Goal: Obtain resource: Download file/media

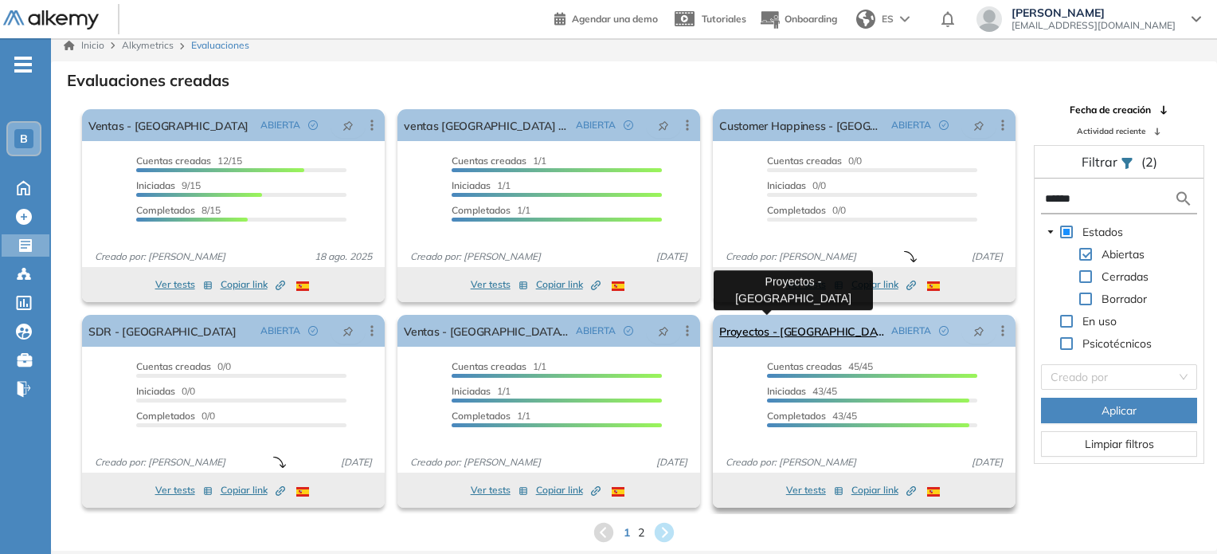
click at [762, 334] on link "Proyectos - [GEOGRAPHIC_DATA]" at bounding box center [802, 331] width 166 height 32
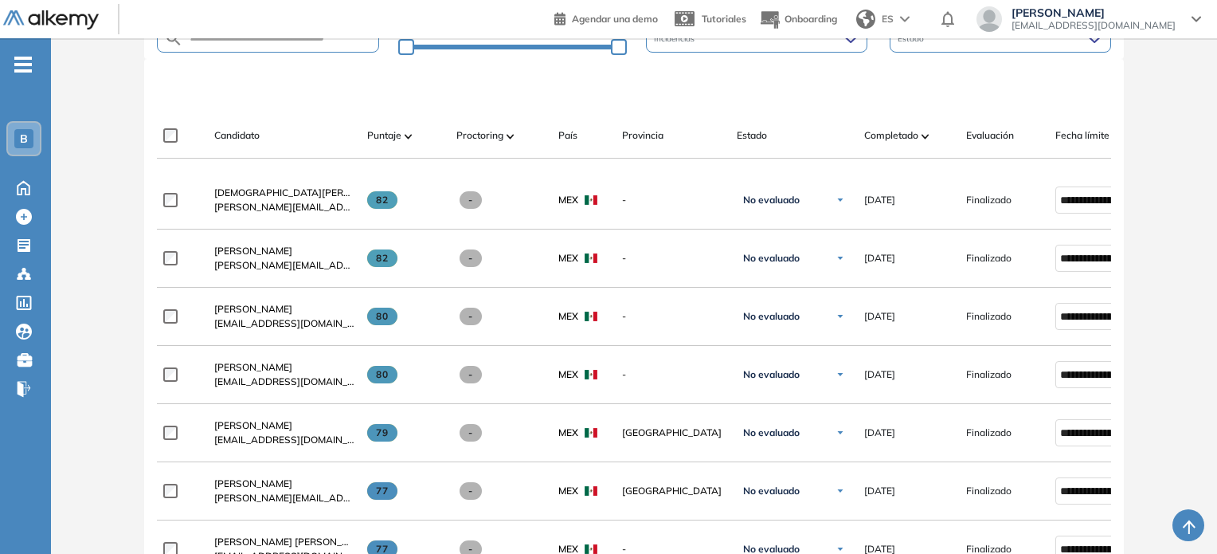
scroll to position [430, 0]
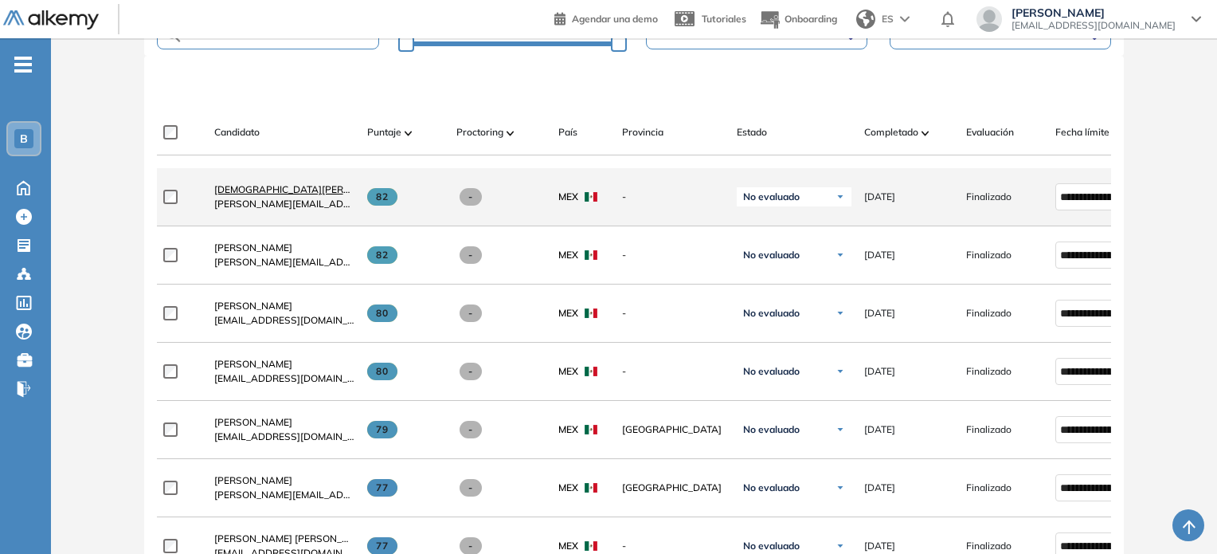
click at [239, 192] on span "[DEMOGRAPHIC_DATA][PERSON_NAME]" at bounding box center [307, 189] width 186 height 12
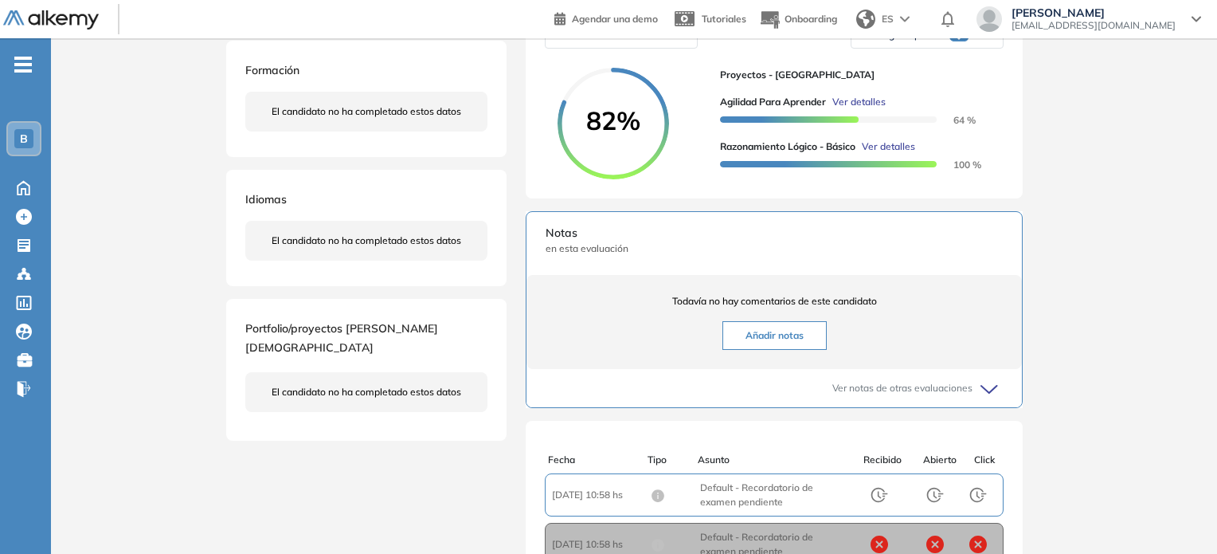
scroll to position [239, 0]
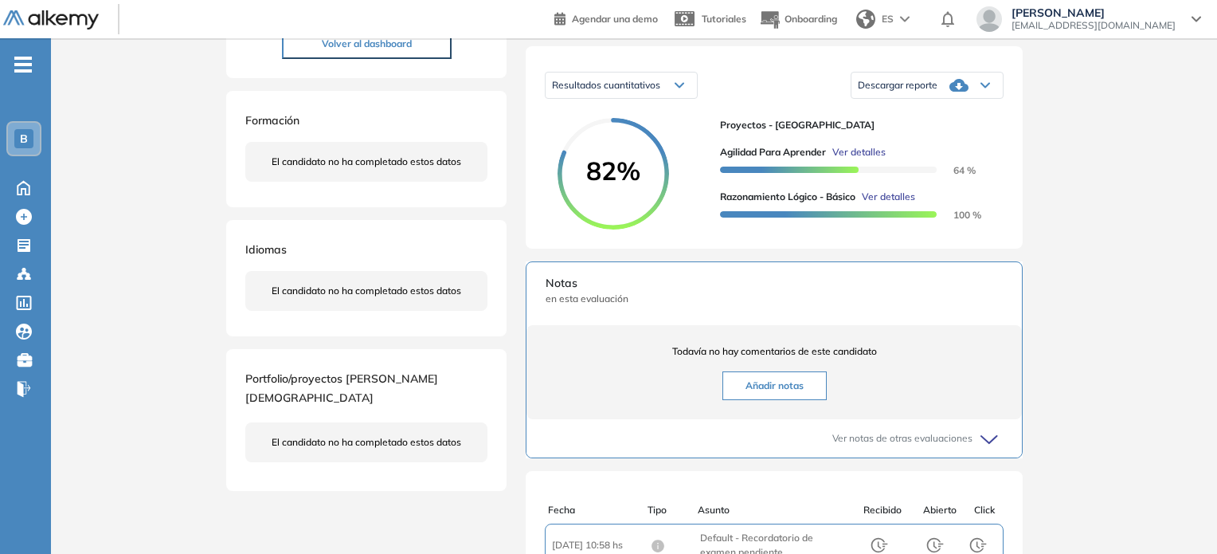
click at [936, 92] on span "Descargar reporte" at bounding box center [898, 85] width 80 height 13
click at [952, 147] on li "Descargar informe resumido" at bounding box center [918, 139] width 119 height 16
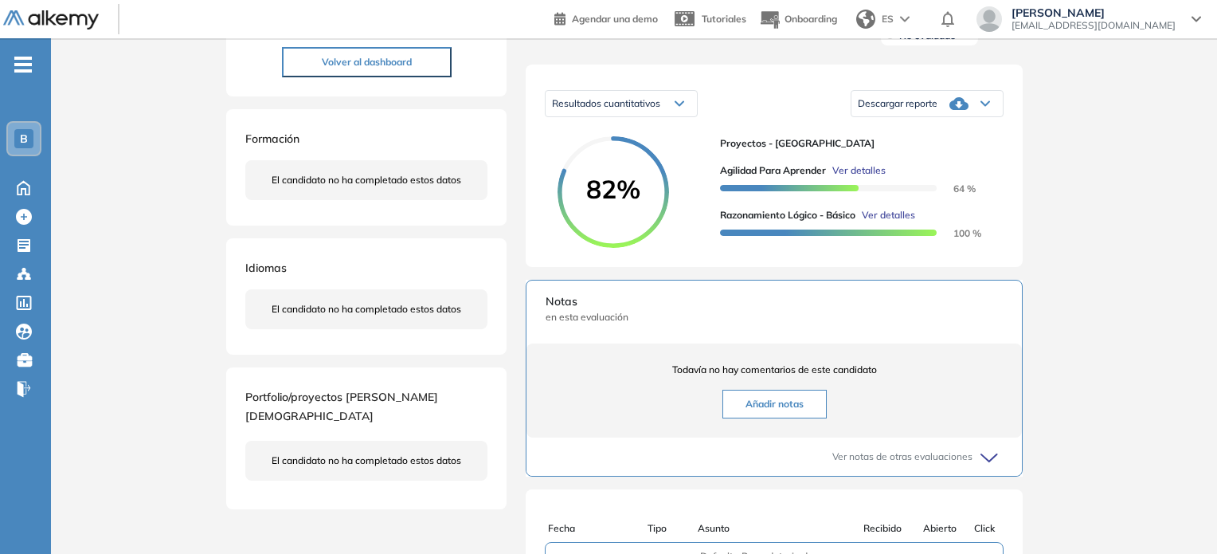
scroll to position [164, 0]
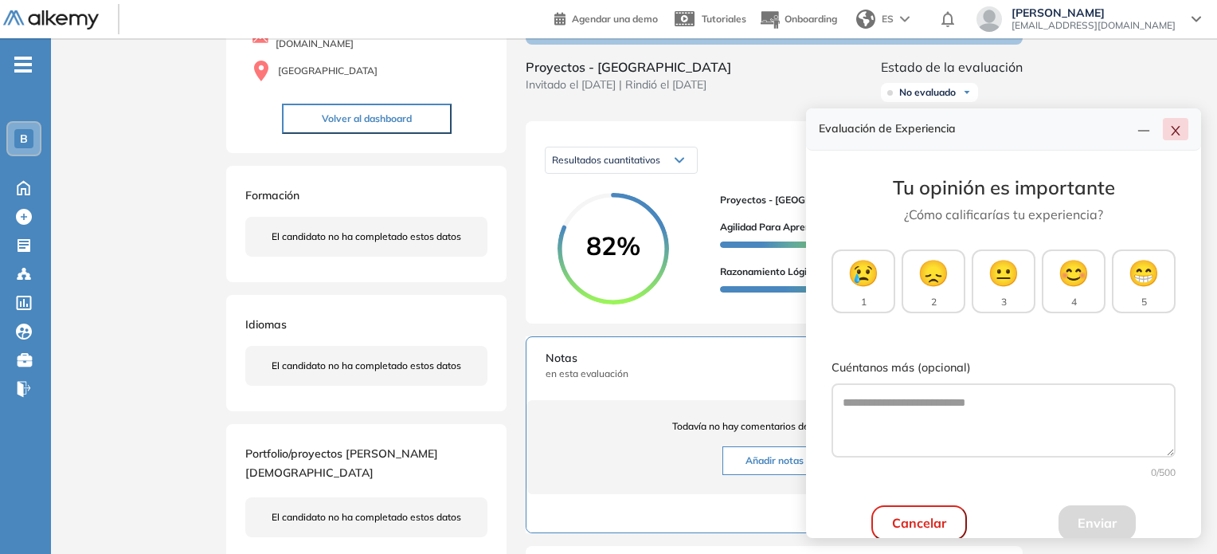
click at [1182, 127] on button "button" at bounding box center [1175, 129] width 25 height 22
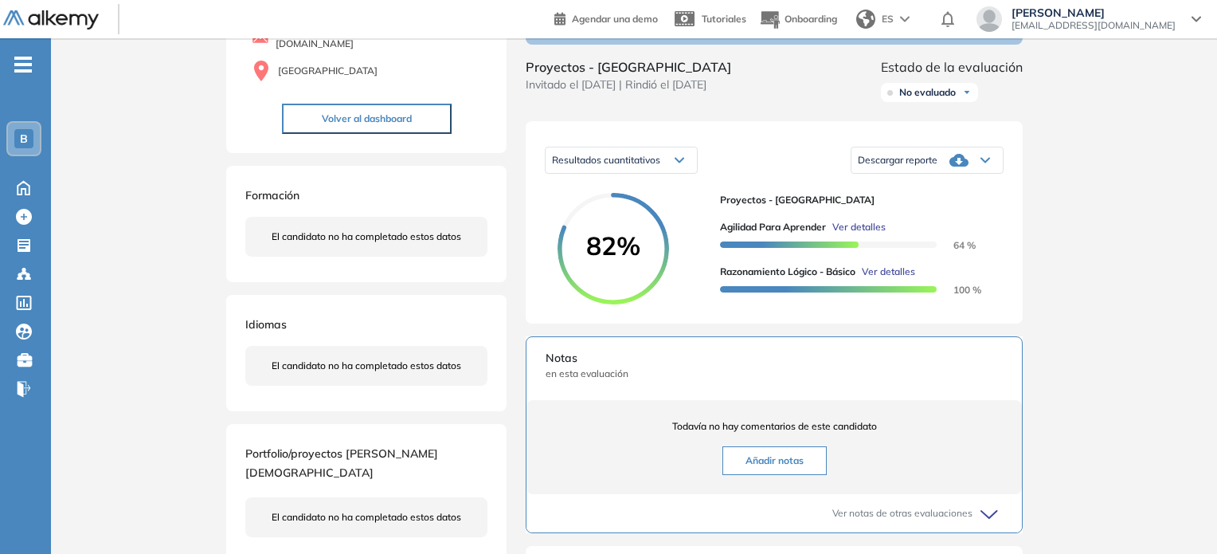
scroll to position [0, 0]
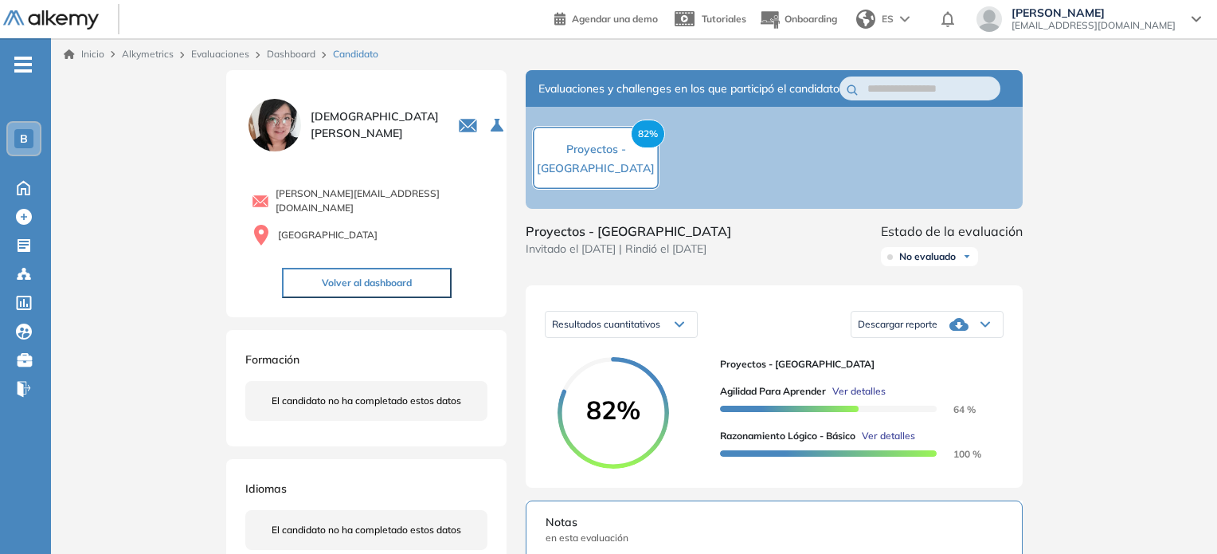
click at [289, 54] on link "Dashboard" at bounding box center [291, 54] width 49 height 12
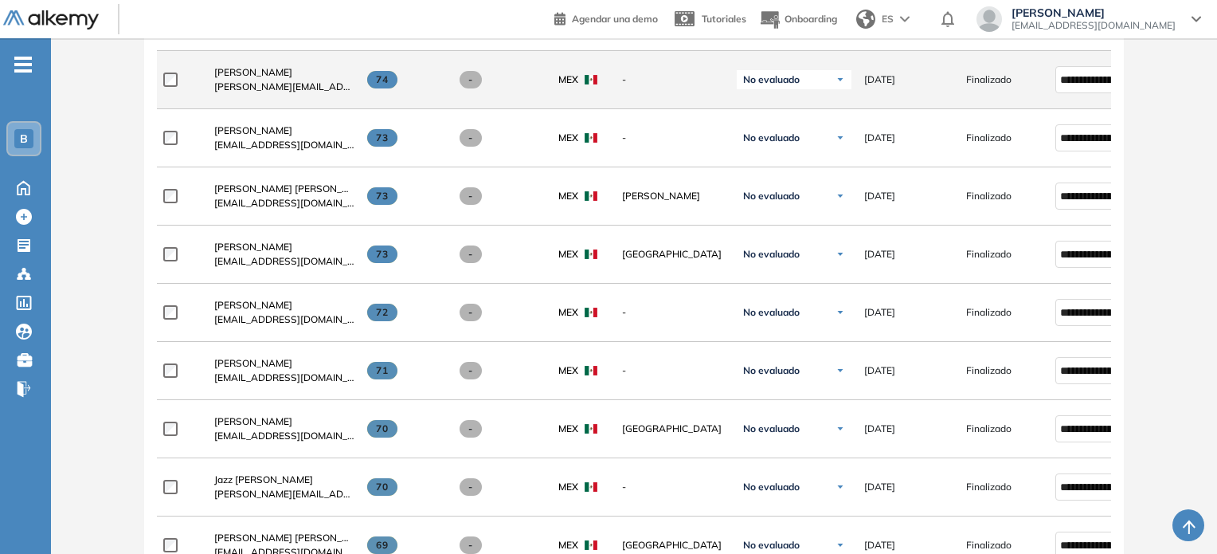
scroll to position [1314, 0]
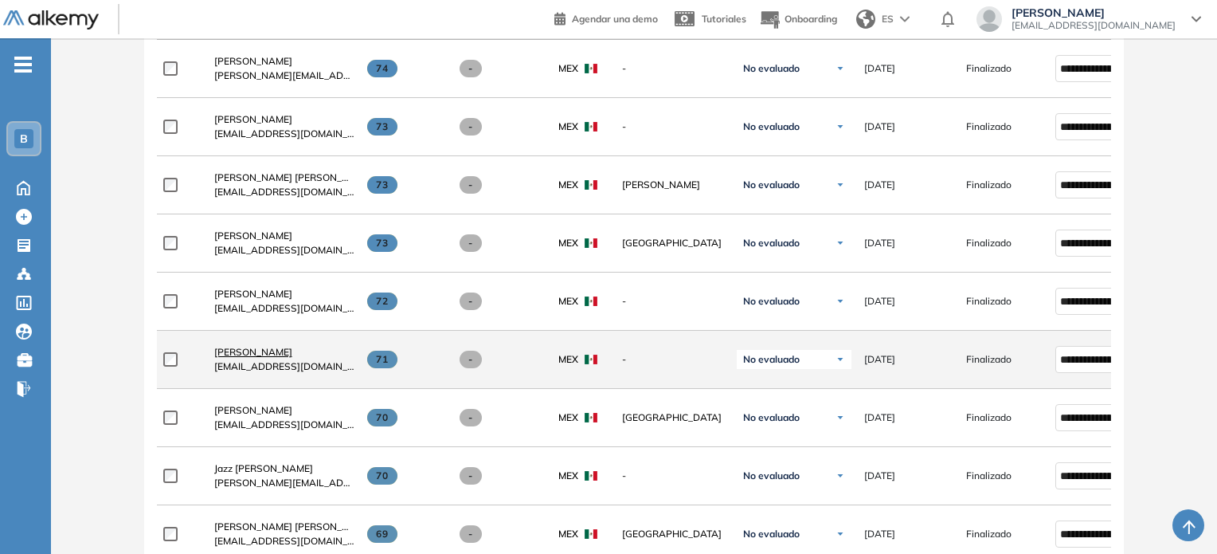
click at [257, 353] on span "[PERSON_NAME]" at bounding box center [253, 352] width 78 height 12
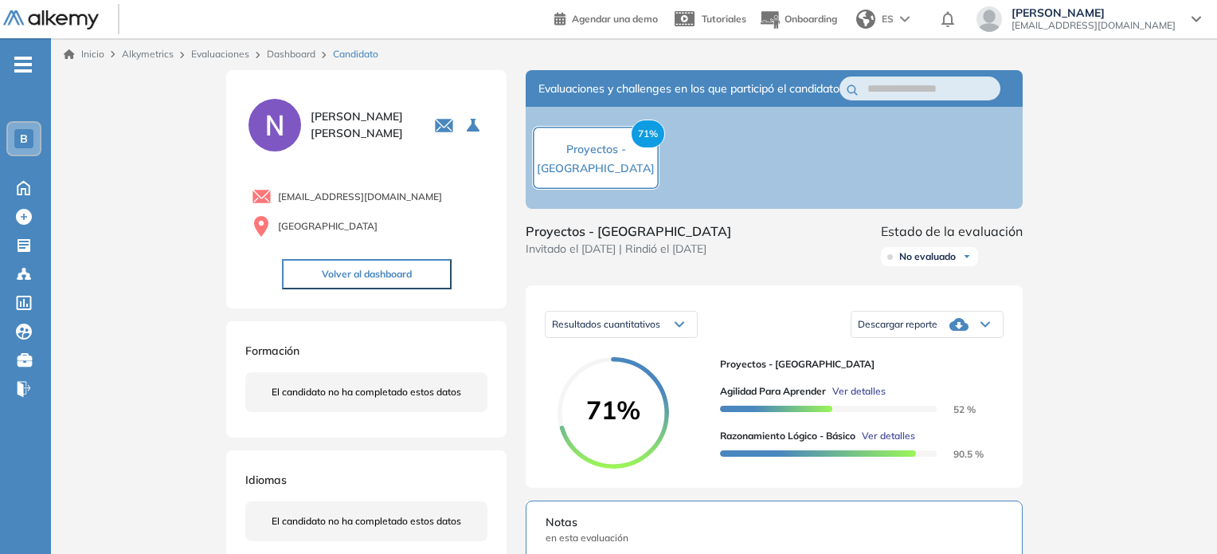
click at [964, 331] on icon at bounding box center [958, 324] width 19 height 13
click at [940, 385] on li "Descargar informe resumido" at bounding box center [918, 378] width 119 height 16
